Goal: Information Seeking & Learning: Learn about a topic

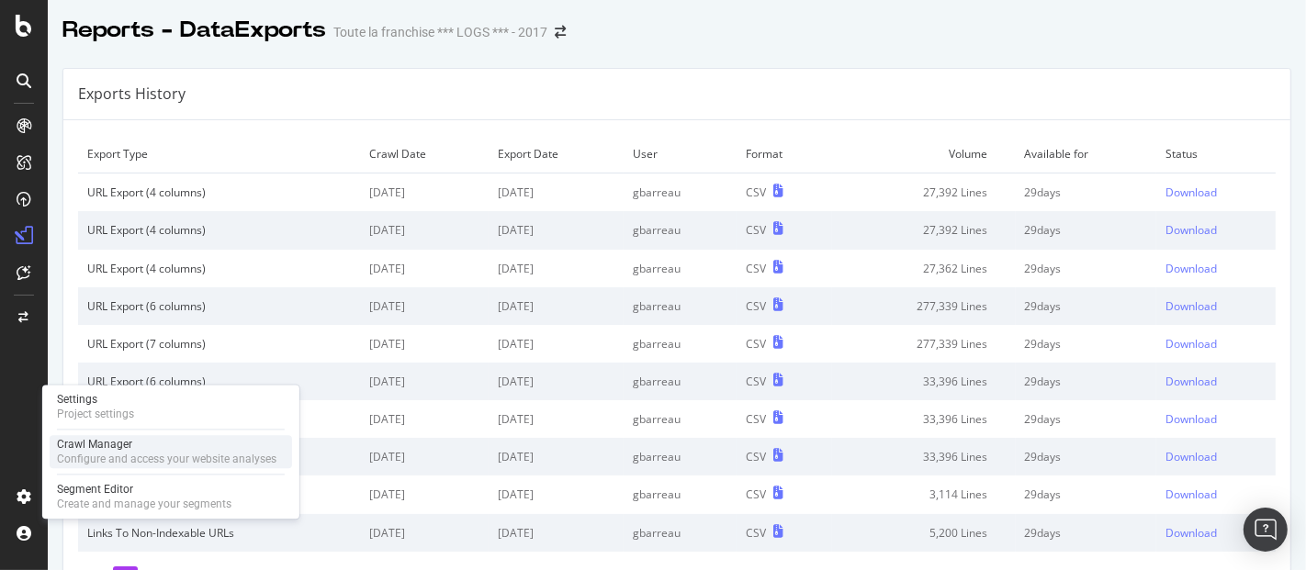
click at [126, 445] on div "Crawl Manager" at bounding box center [166, 444] width 219 height 15
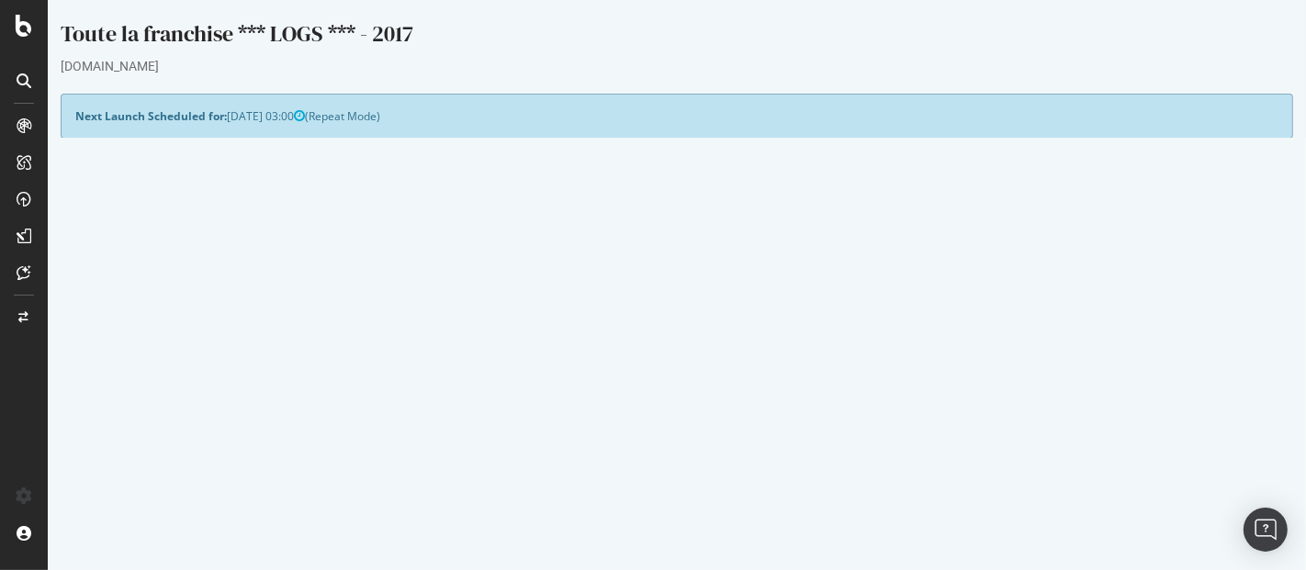
click at [652, 497] on button "Yes! Start Now" at bounding box center [653, 511] width 114 height 29
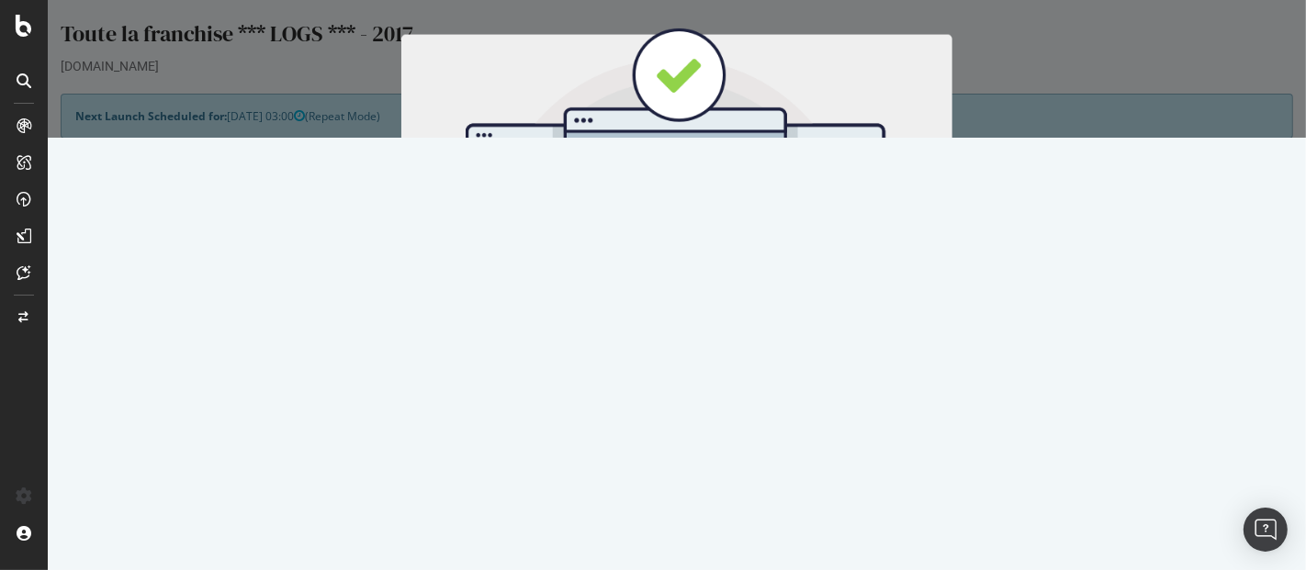
click at [694, 307] on button "Start Now" at bounding box center [709, 304] width 81 height 31
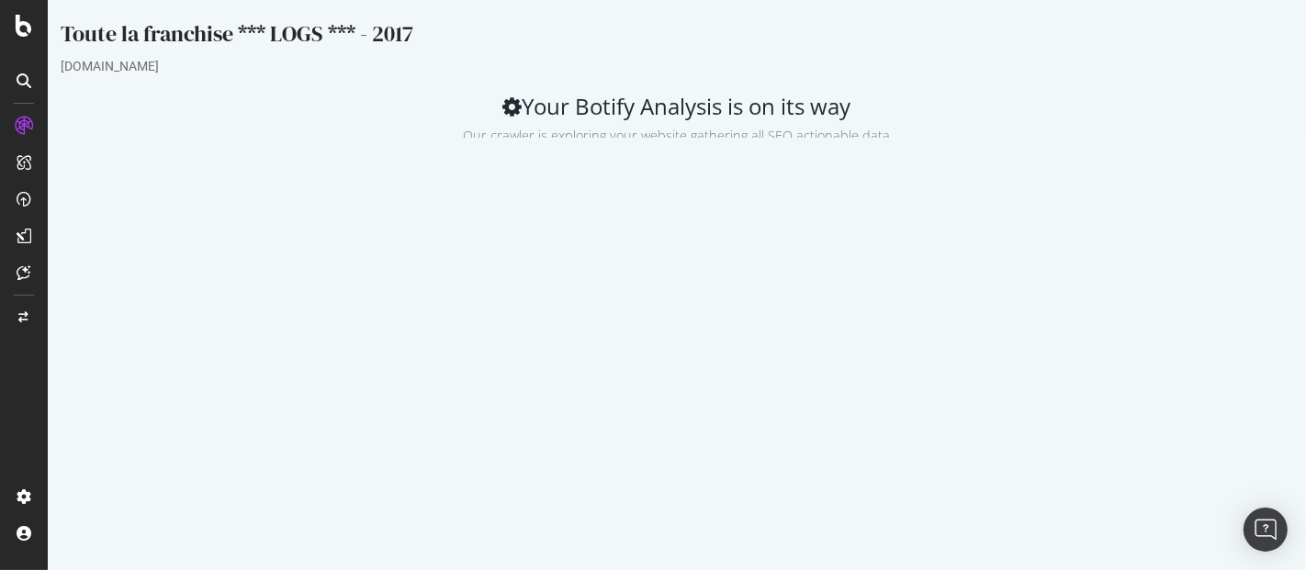
click at [28, 124] on icon at bounding box center [24, 126] width 18 height 18
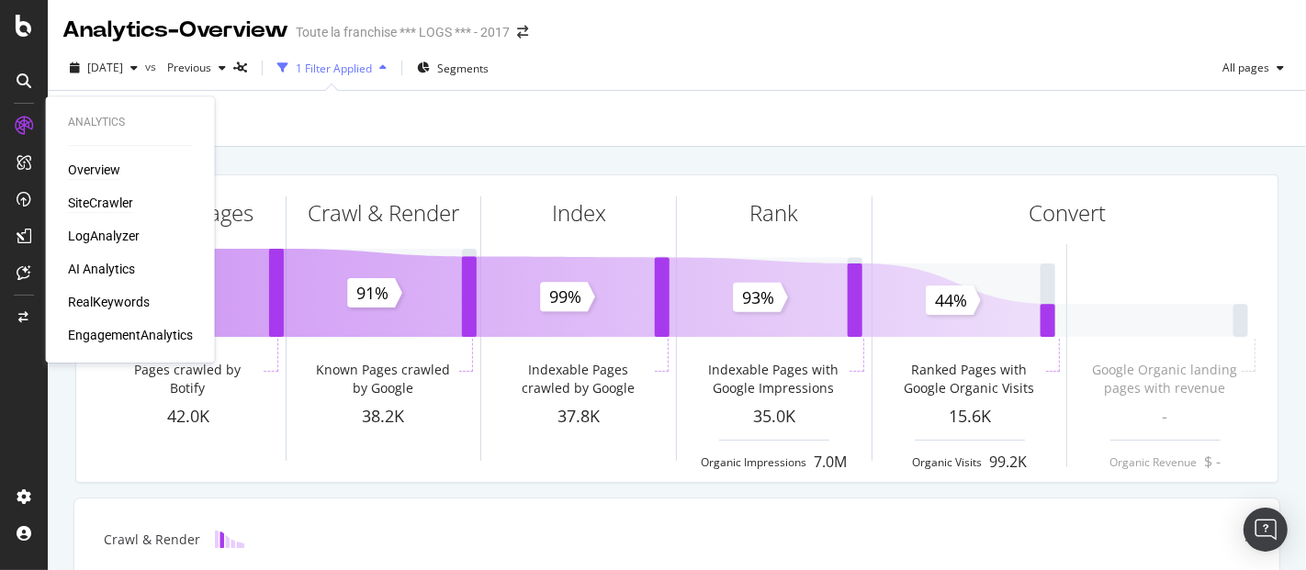
click at [94, 208] on div "SiteCrawler" at bounding box center [100, 203] width 65 height 18
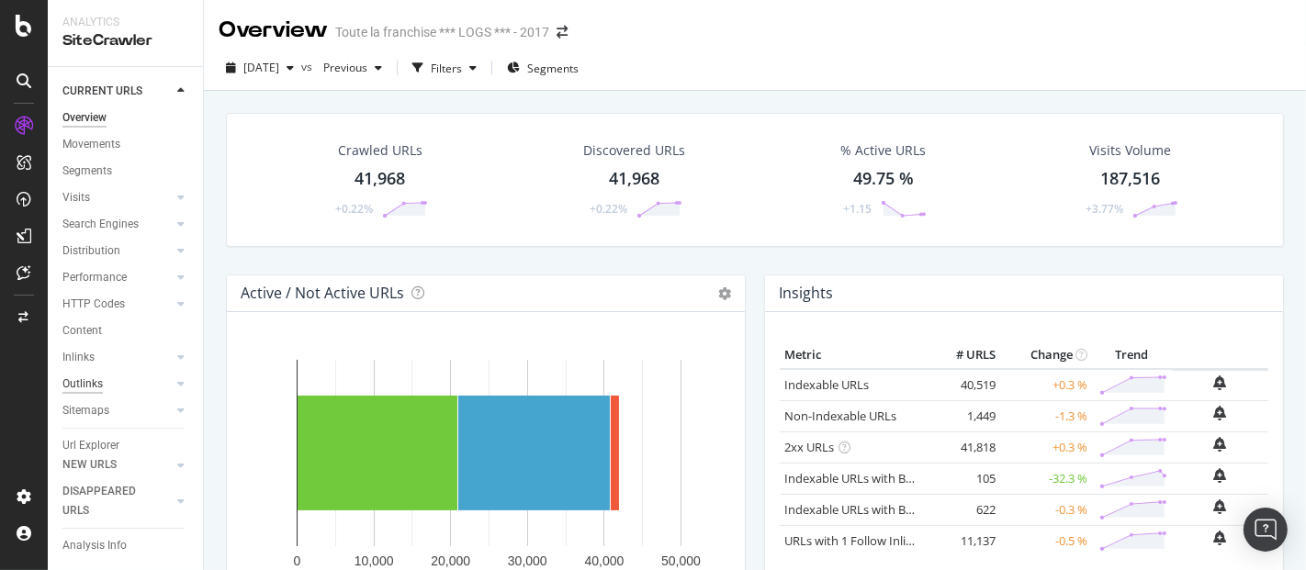
click at [94, 382] on div "Outlinks" at bounding box center [82, 384] width 40 height 19
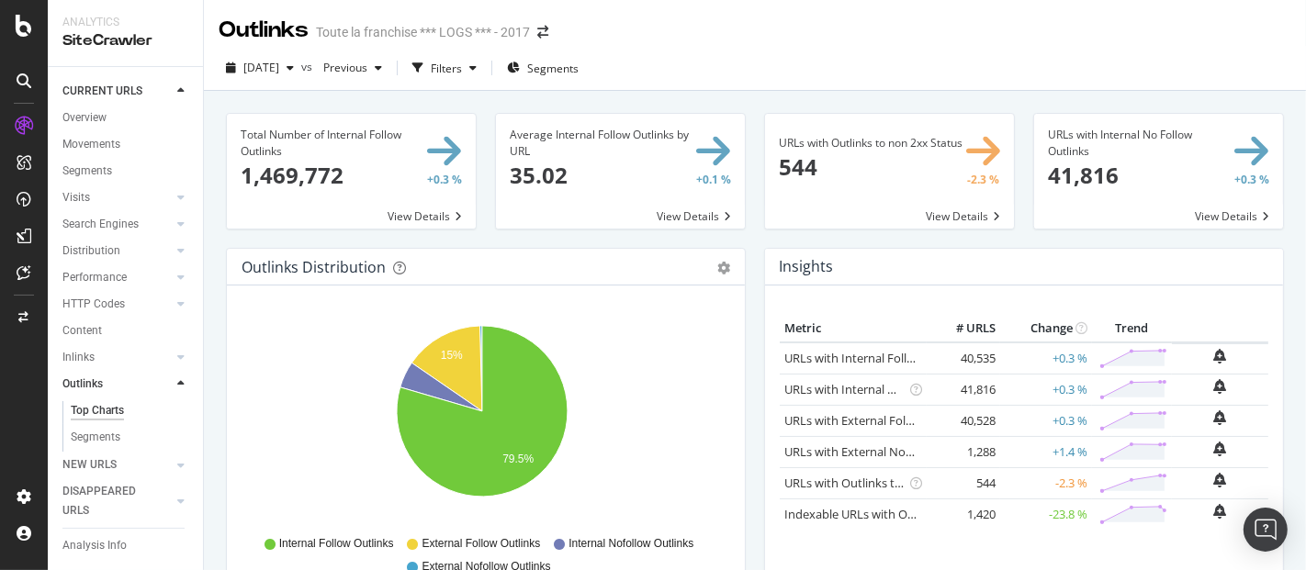
click at [832, 141] on span at bounding box center [889, 171] width 249 height 115
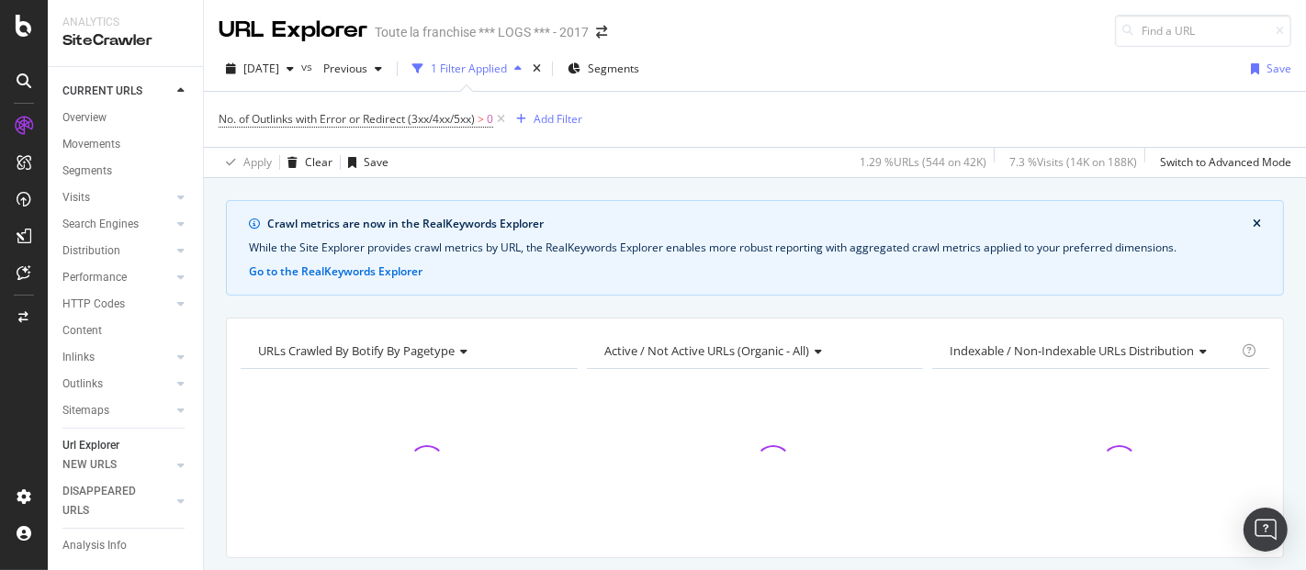
click at [1018, 163] on div "7.3 % Visits ( 14K on 188K )" at bounding box center [1073, 162] width 128 height 16
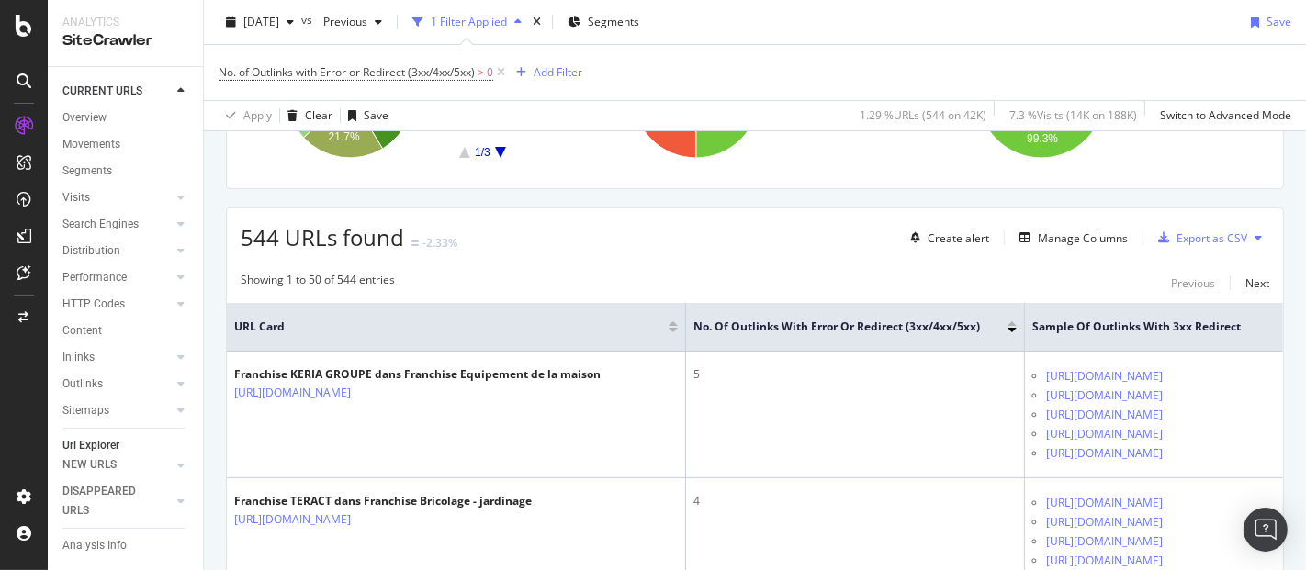
scroll to position [414, 0]
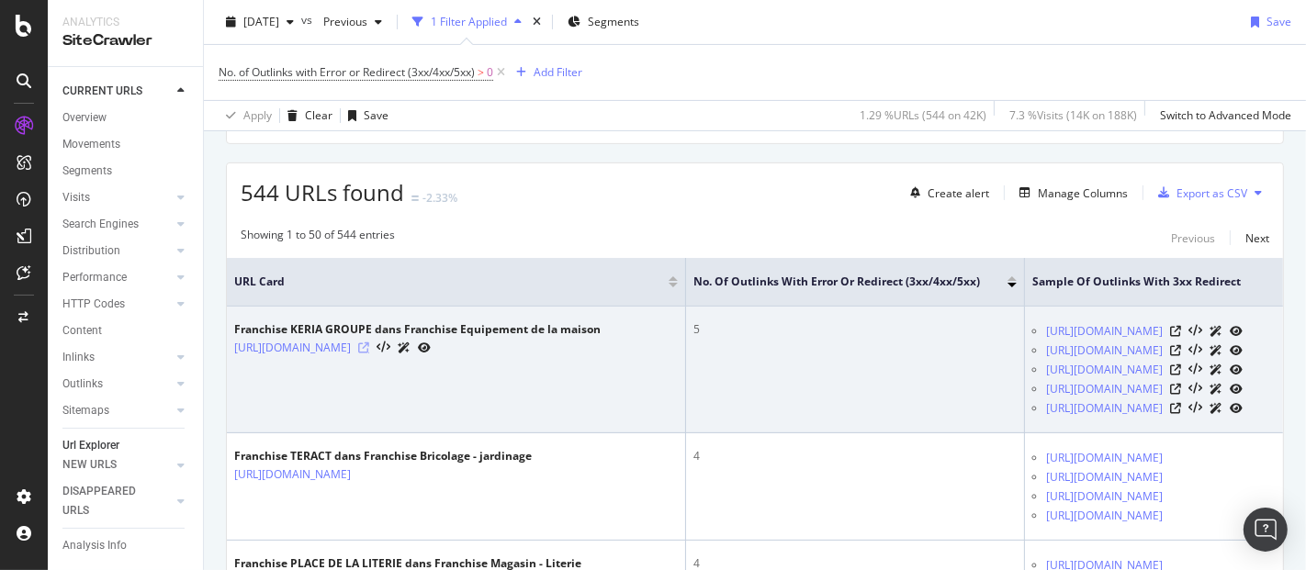
click at [369, 343] on icon at bounding box center [363, 348] width 11 height 11
click at [1114, 331] on link "[URL][DOMAIN_NAME][PERSON_NAME]" at bounding box center [1104, 331] width 117 height 18
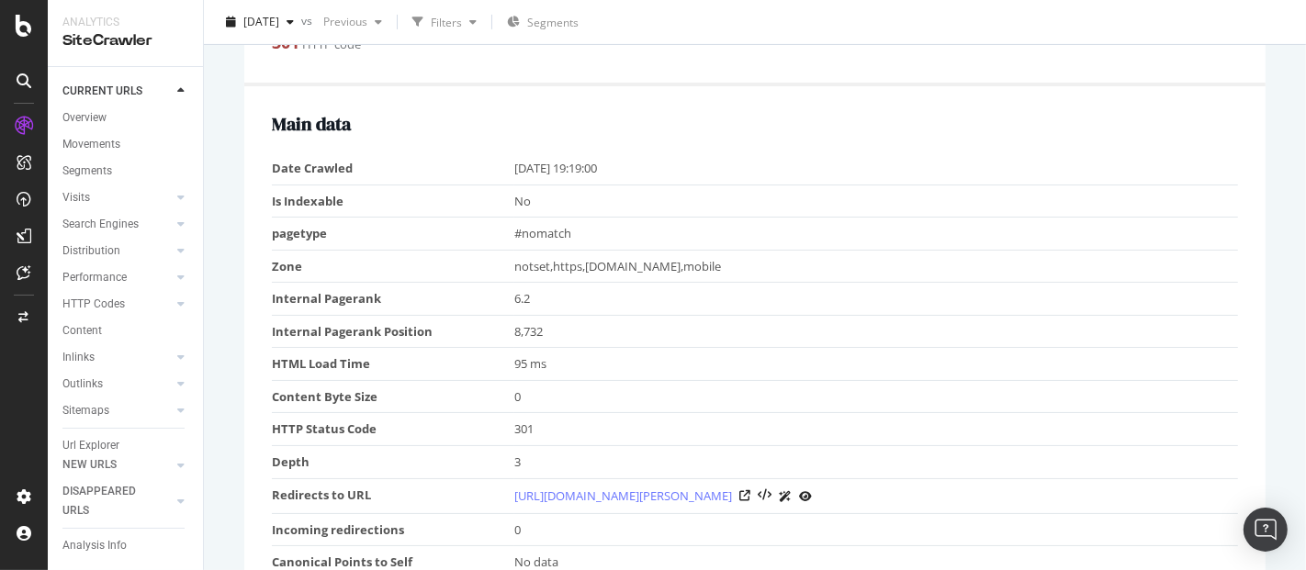
scroll to position [586, 0]
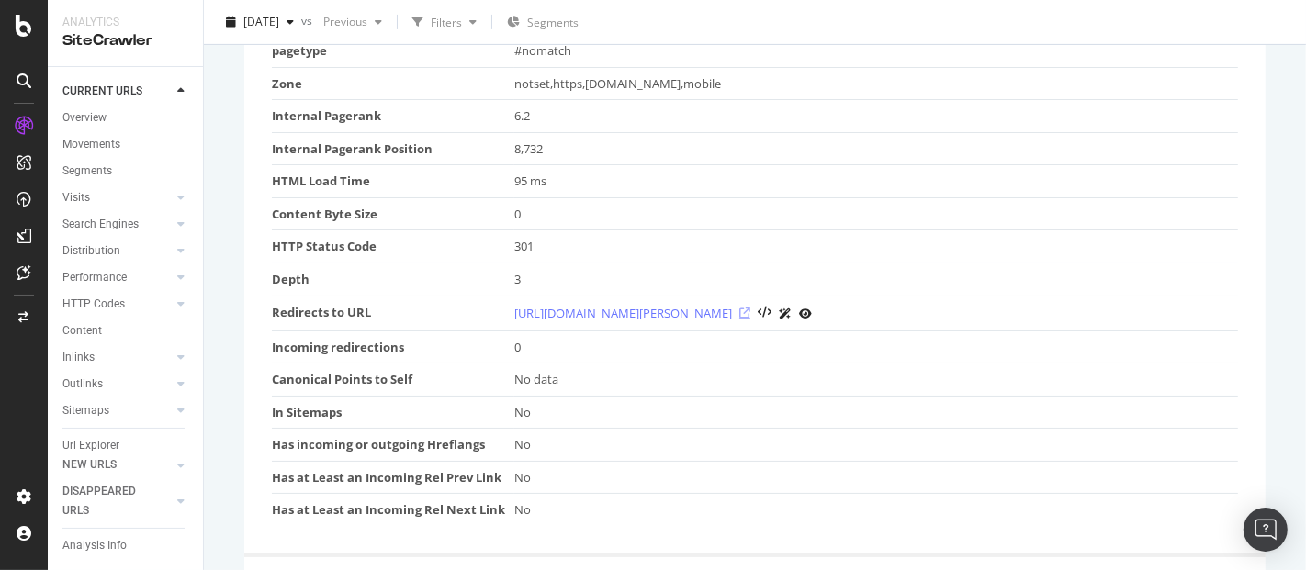
click at [750, 310] on icon at bounding box center [744, 313] width 11 height 11
